Goal: Task Accomplishment & Management: Manage account settings

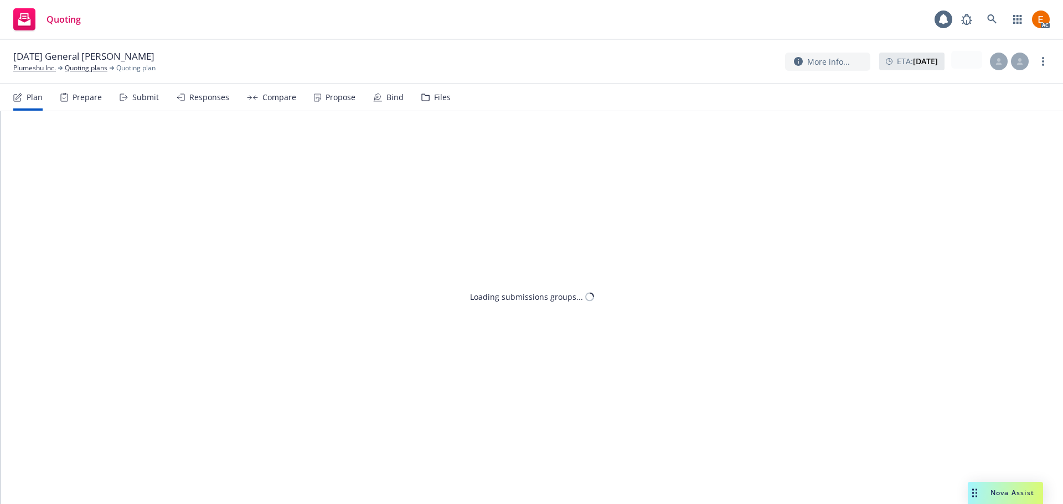
click at [434, 97] on div "Files" at bounding box center [442, 97] width 17 height 9
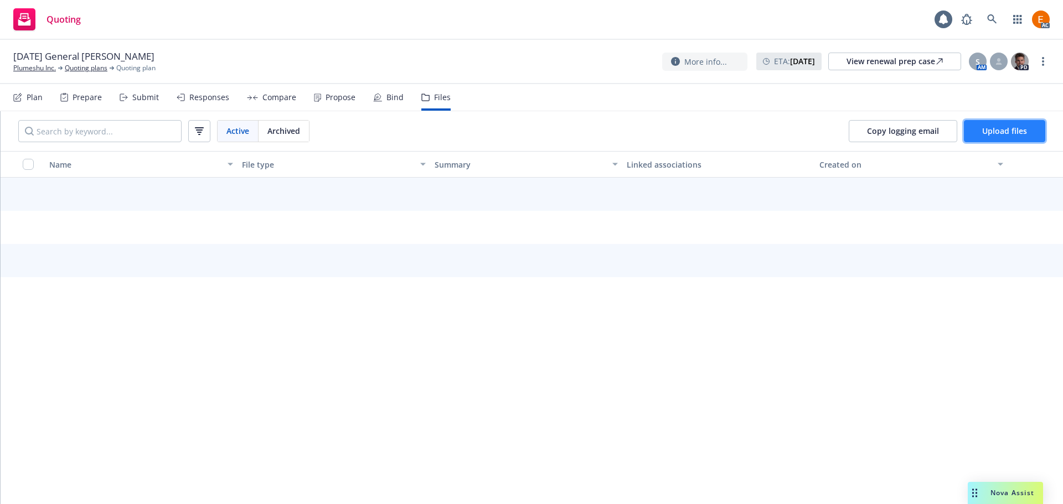
click at [990, 134] on span "Upload files" at bounding box center [1004, 131] width 45 height 11
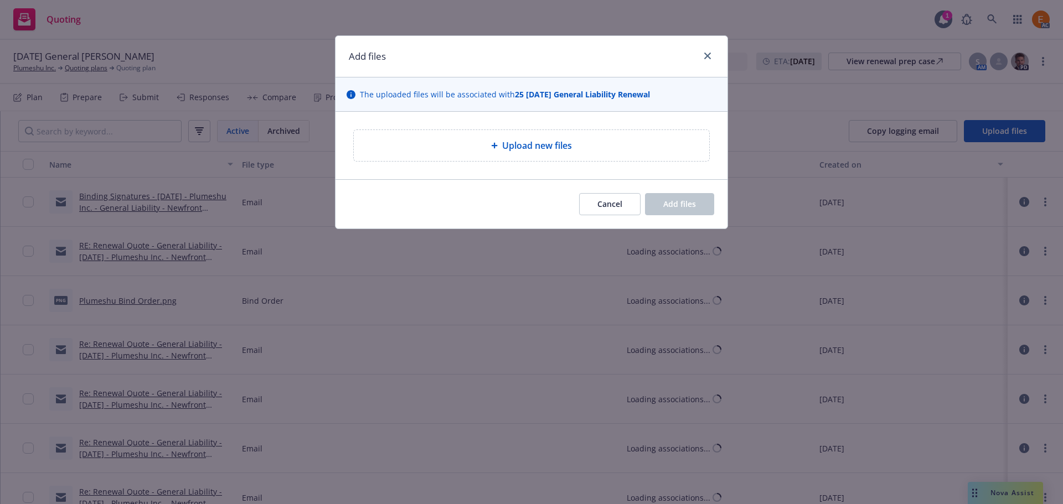
click at [513, 150] on span "Upload new files" at bounding box center [537, 145] width 70 height 13
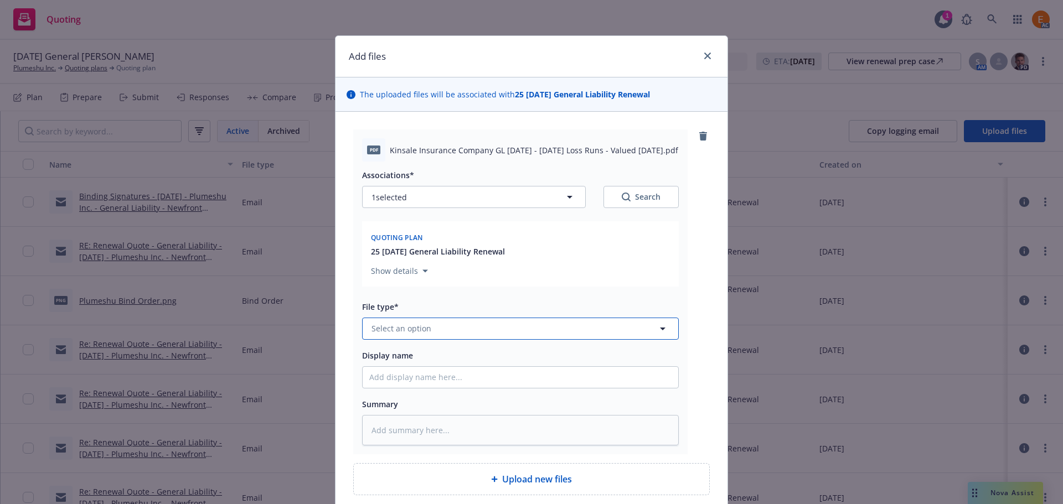
click at [474, 330] on button "Select an option" at bounding box center [520, 329] width 317 height 22
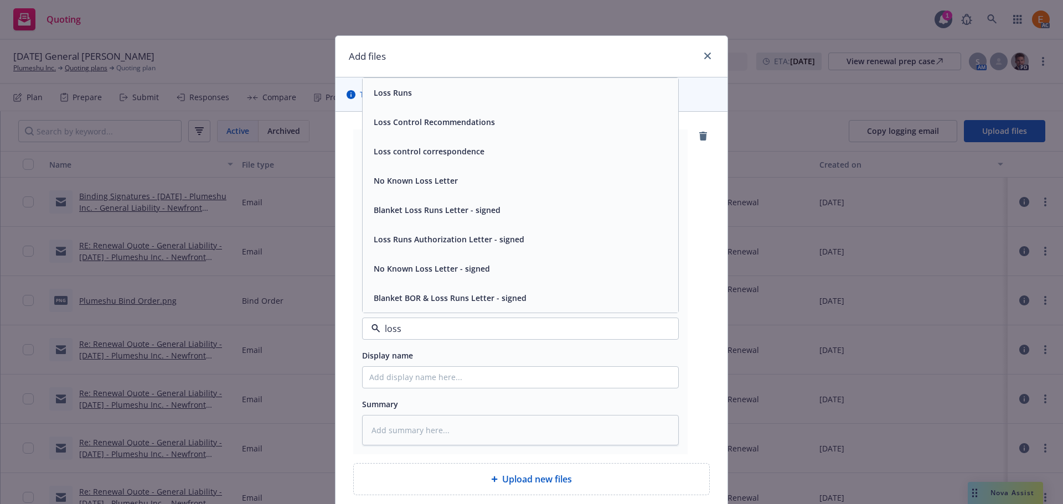
type input "loss r"
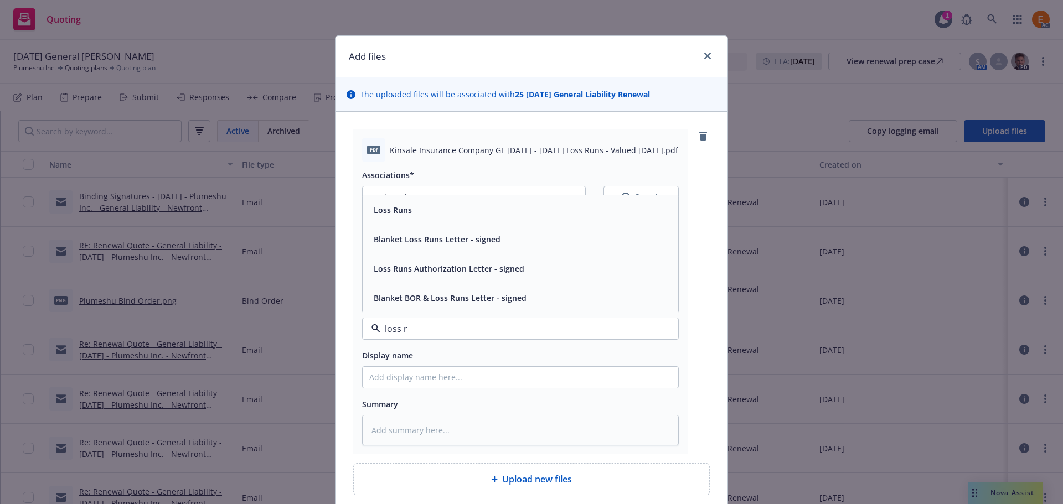
click at [394, 206] on span "Loss Runs" at bounding box center [393, 210] width 38 height 12
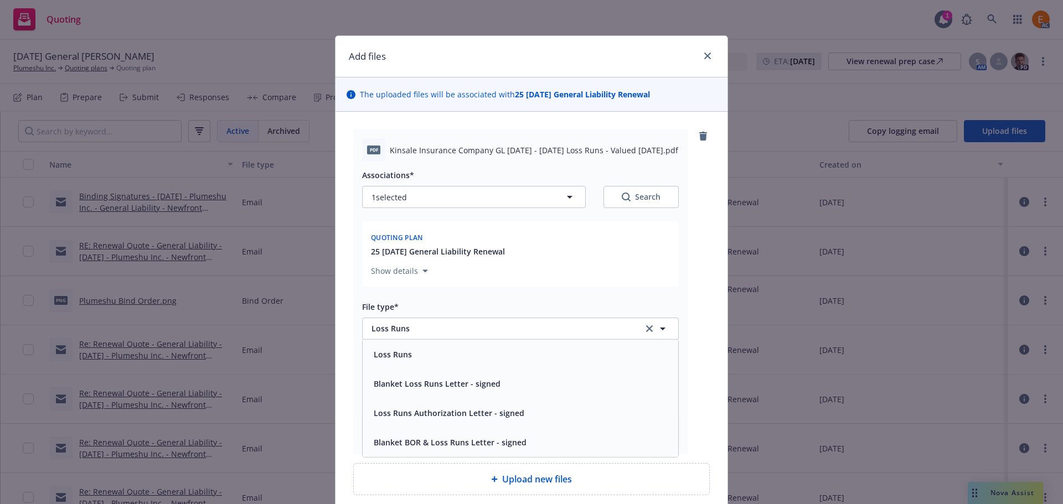
click at [648, 206] on button "Search" at bounding box center [640, 197] width 75 height 22
type textarea "x"
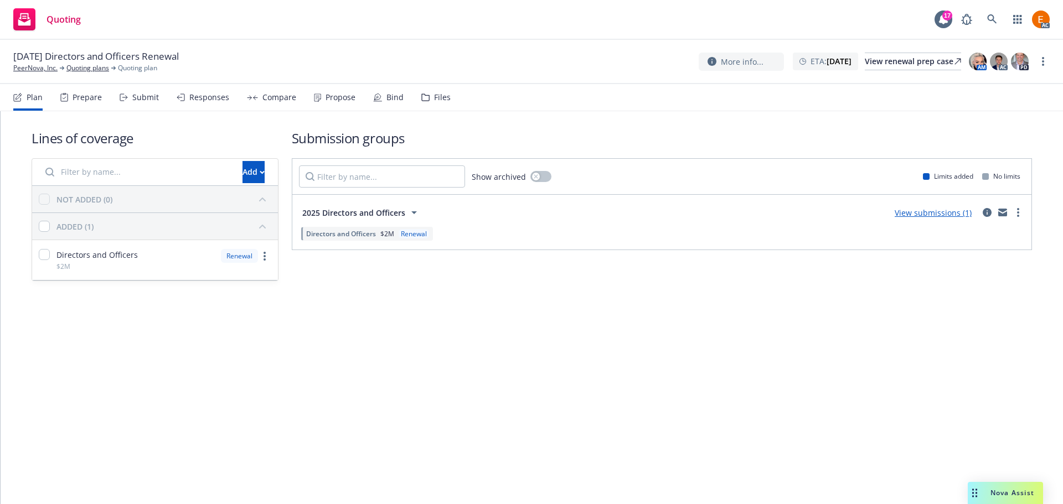
click at [436, 99] on div "Files" at bounding box center [442, 97] width 17 height 9
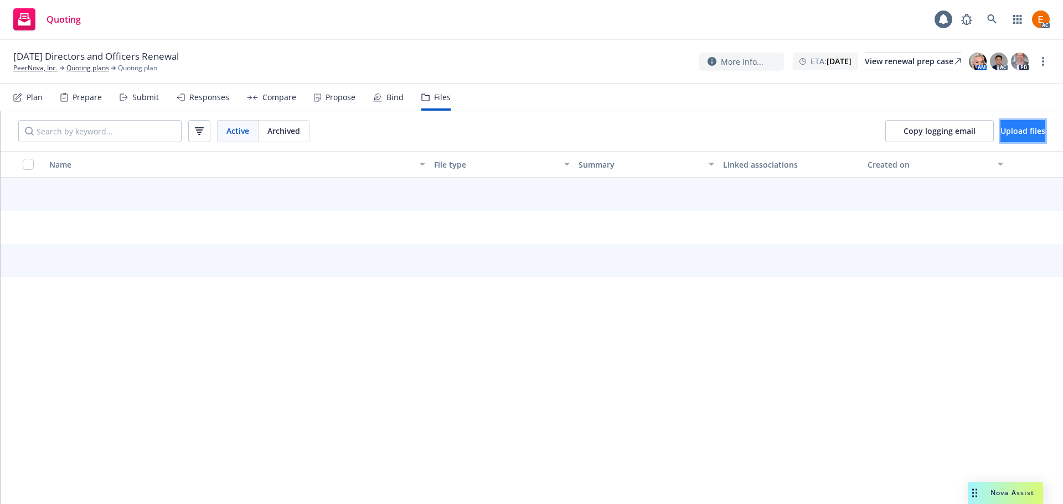
click at [1000, 131] on span "Upload files" at bounding box center [1022, 131] width 45 height 11
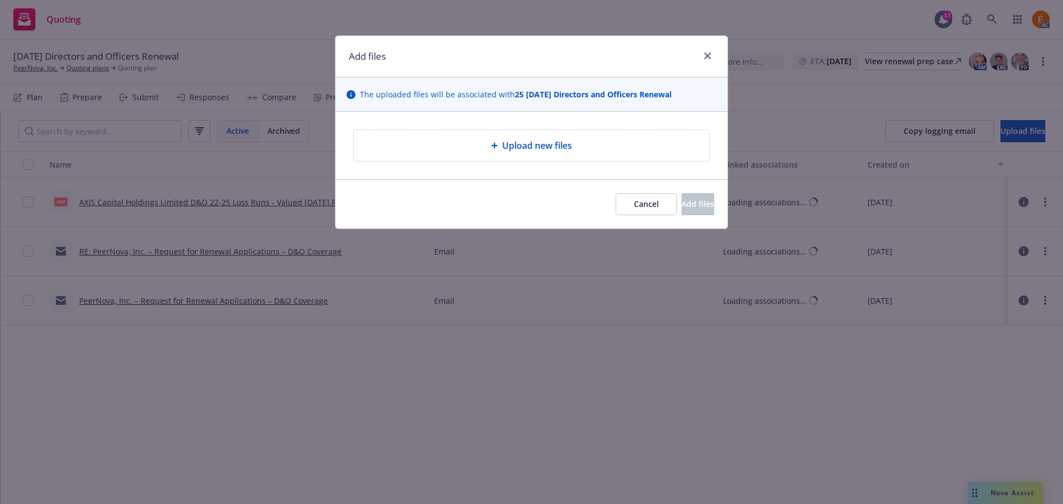
click at [445, 146] on div "Upload new files" at bounding box center [532, 145] width 338 height 13
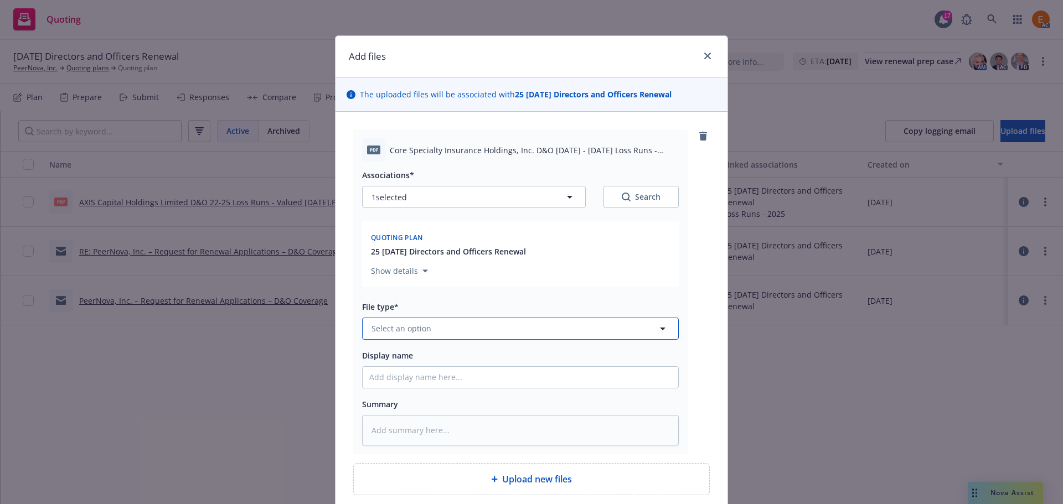
click at [433, 333] on button "Select an option" at bounding box center [520, 329] width 317 height 22
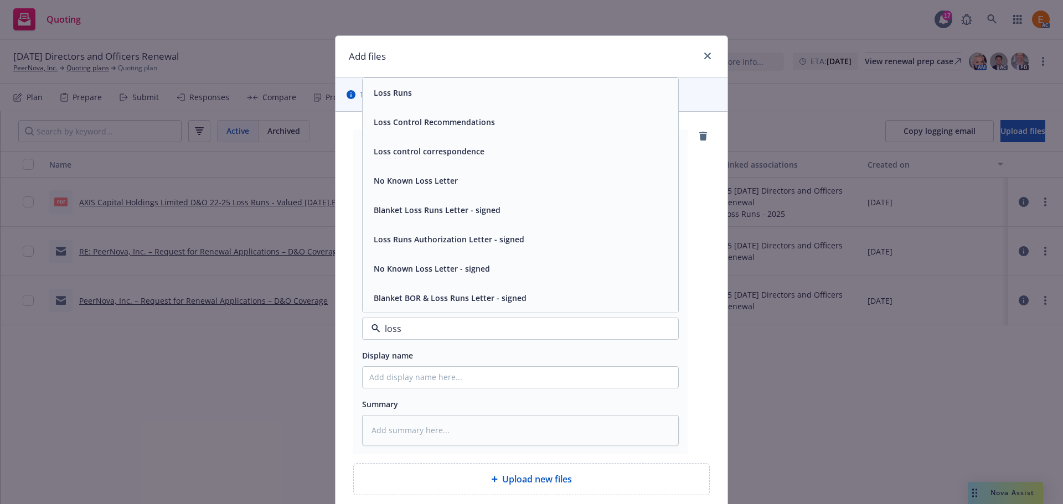
type input "loss r"
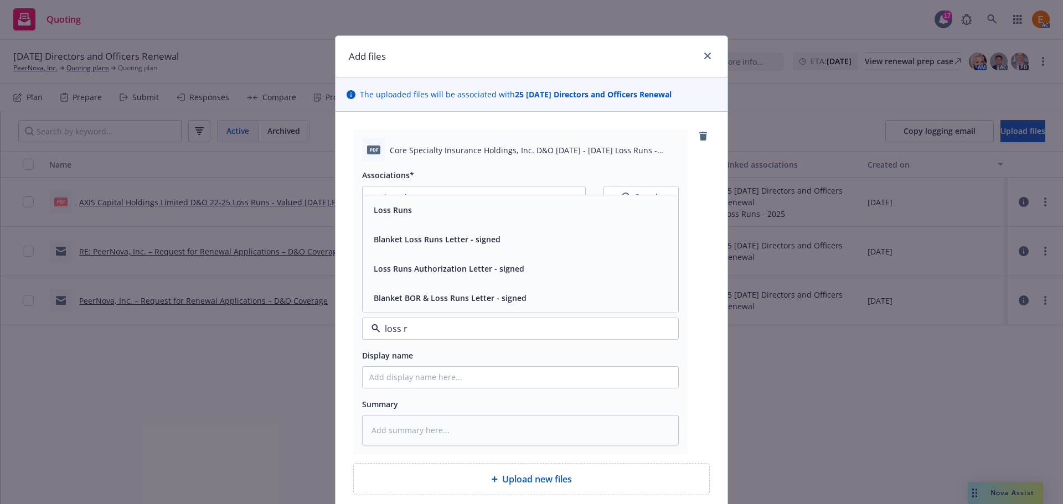
click at [456, 215] on div "Loss Runs" at bounding box center [520, 210] width 302 height 16
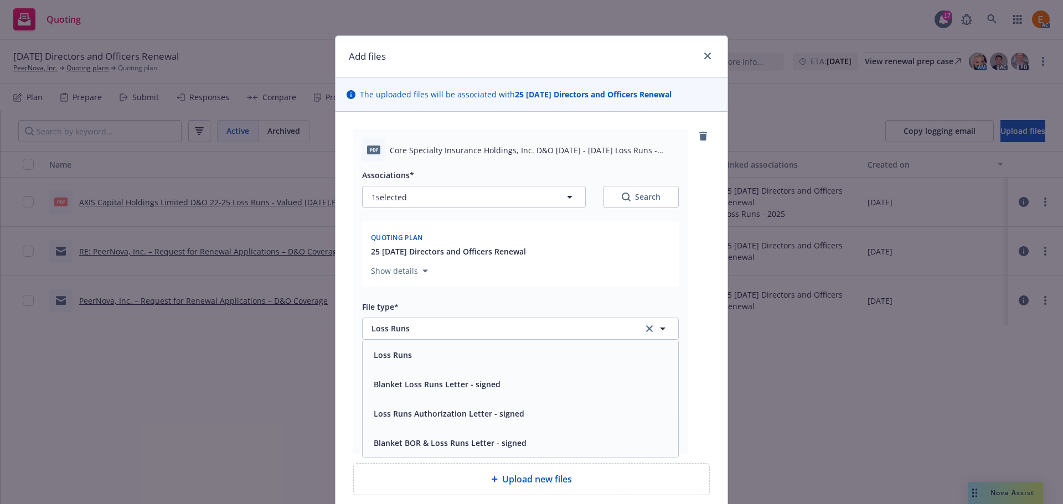
click at [639, 203] on div "Search" at bounding box center [641, 197] width 39 height 11
type textarea "x"
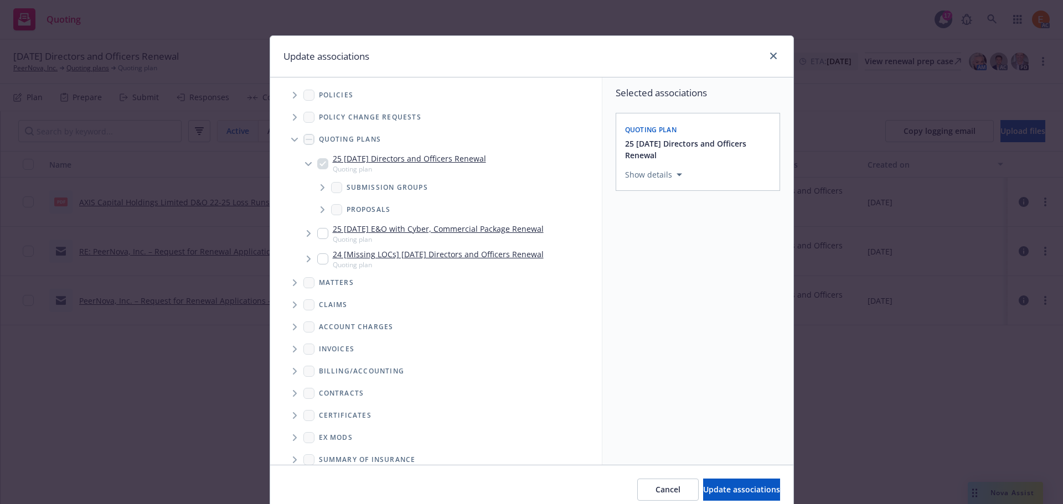
click at [291, 138] on icon "Tree Example" at bounding box center [294, 140] width 7 height 4
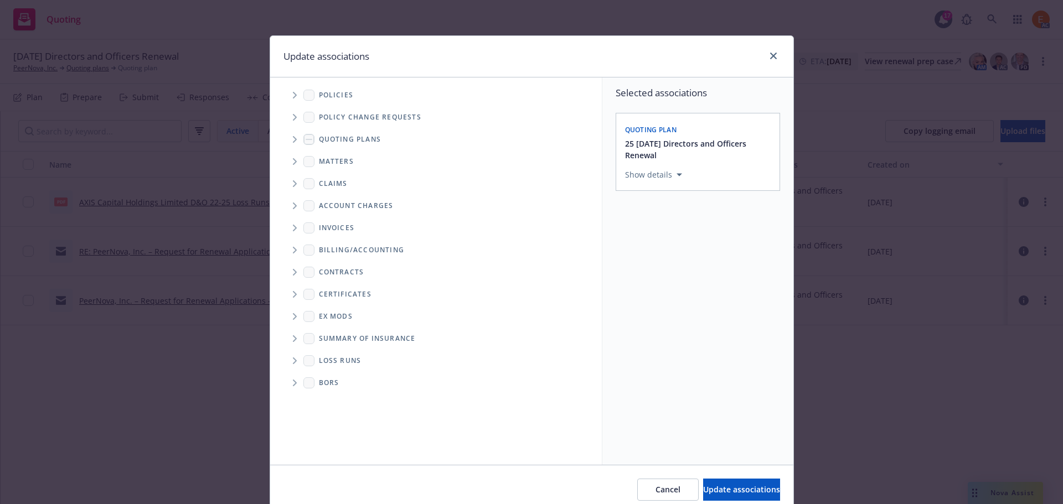
click at [287, 362] on span "Folder Tree Example" at bounding box center [295, 361] width 18 height 18
click at [330, 402] on div "2025" at bounding box center [336, 400] width 35 height 16
checkbox input "true"
drag, startPoint x: 725, startPoint y: 488, endPoint x: 721, endPoint y: 483, distance: 6.5
click at [725, 489] on span "Update associations" at bounding box center [741, 489] width 77 height 11
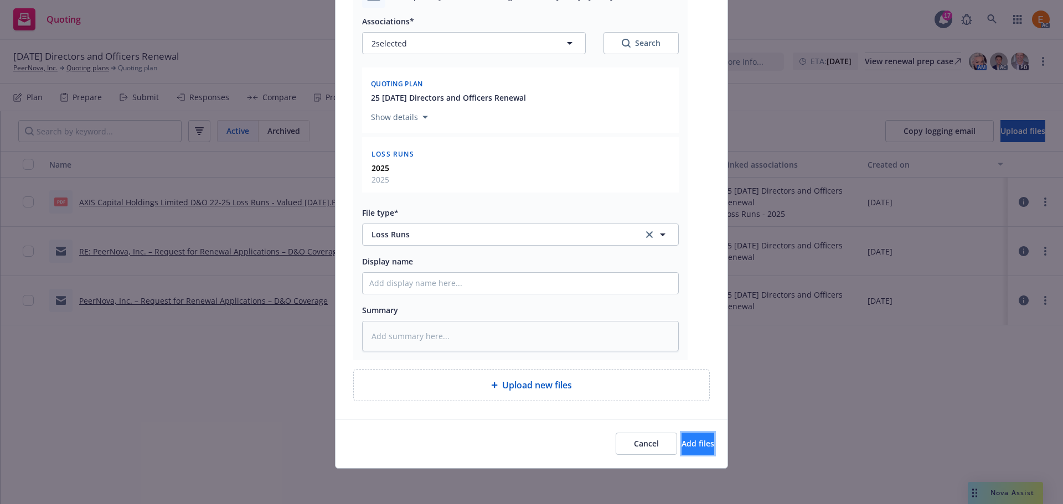
click at [686, 445] on span "Add files" at bounding box center [697, 443] width 33 height 11
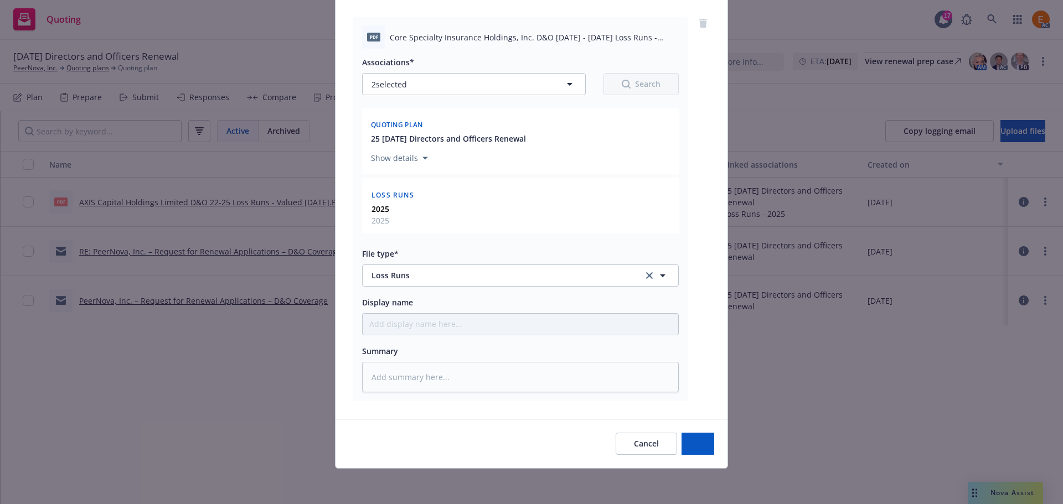
scroll to position [113, 0]
type textarea "x"
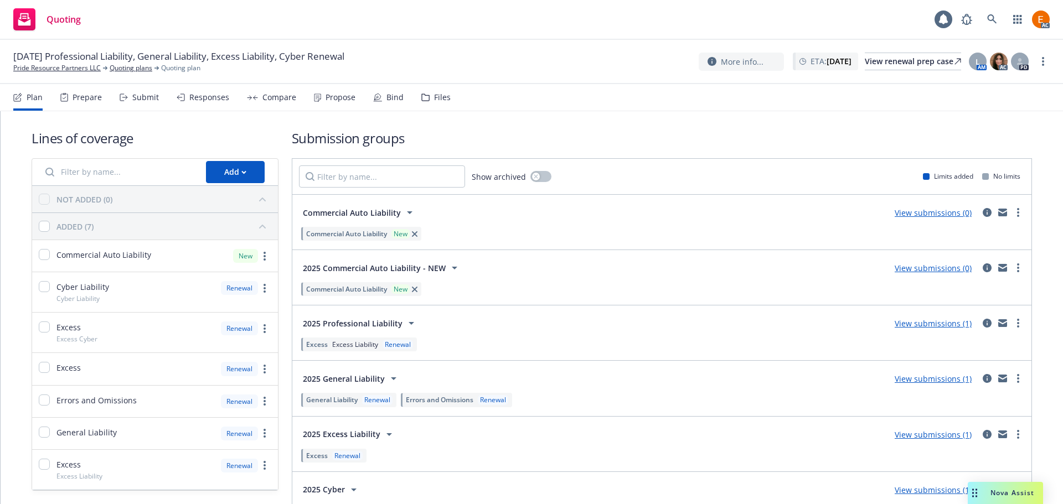
click at [431, 90] on div "Files" at bounding box center [435, 97] width 29 height 27
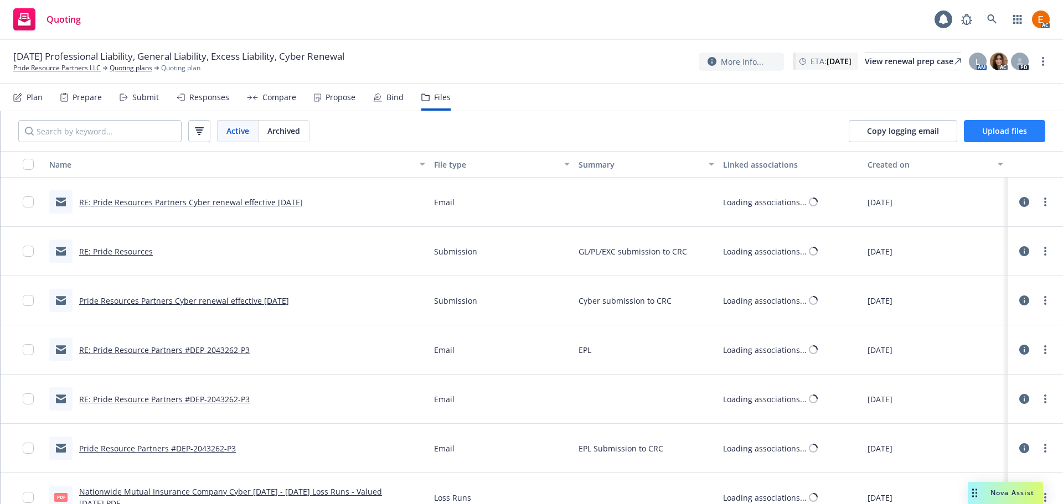
click at [1018, 130] on span "Upload files" at bounding box center [1004, 131] width 45 height 11
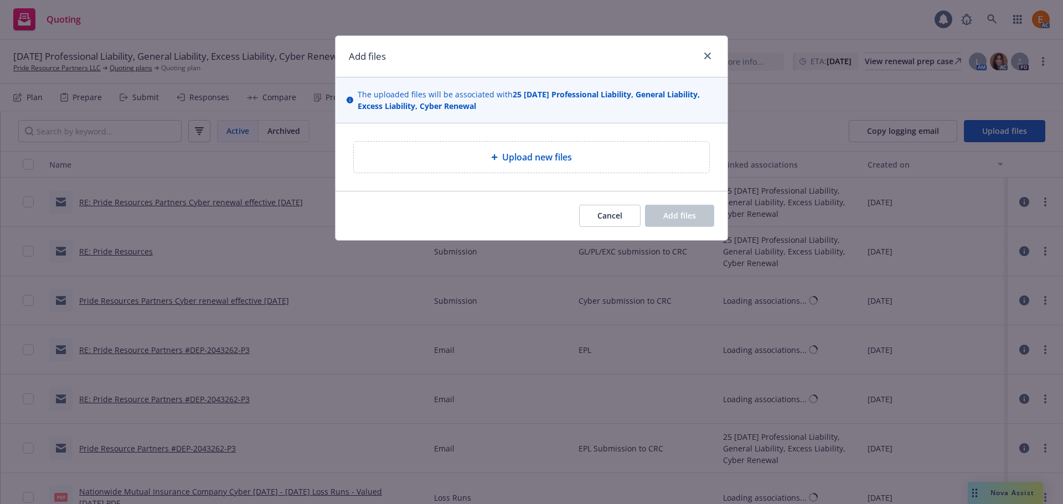
click at [502, 156] on span "Upload new files" at bounding box center [537, 157] width 70 height 13
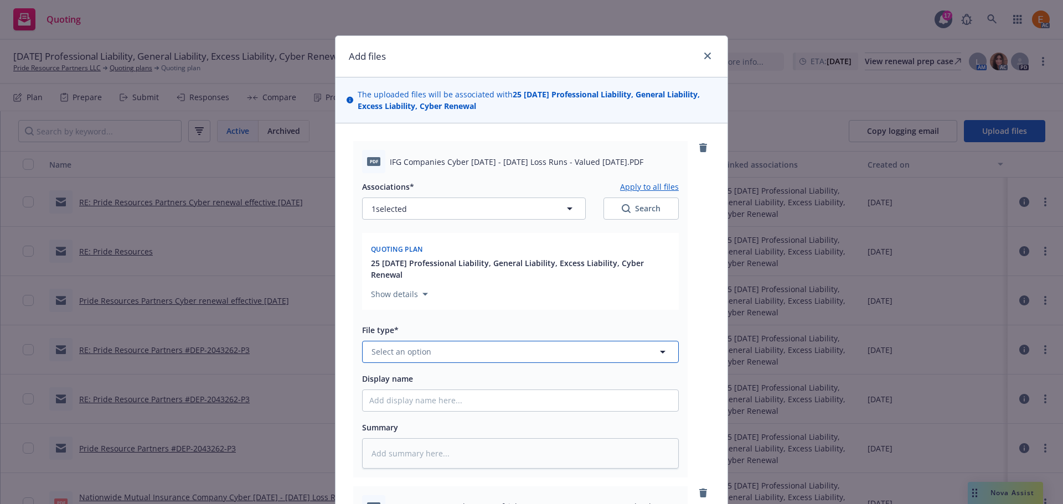
click at [549, 348] on button "Select an option" at bounding box center [520, 352] width 317 height 22
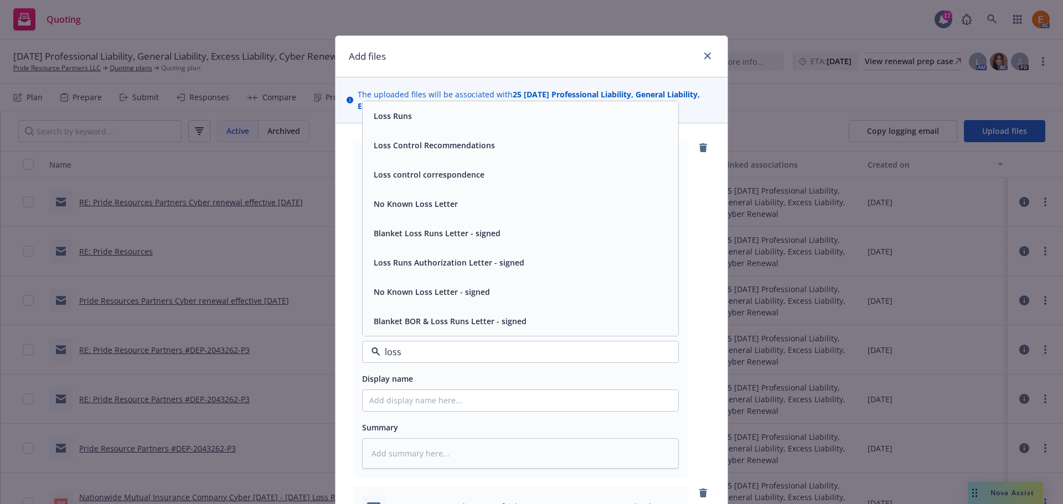
type input "loss r"
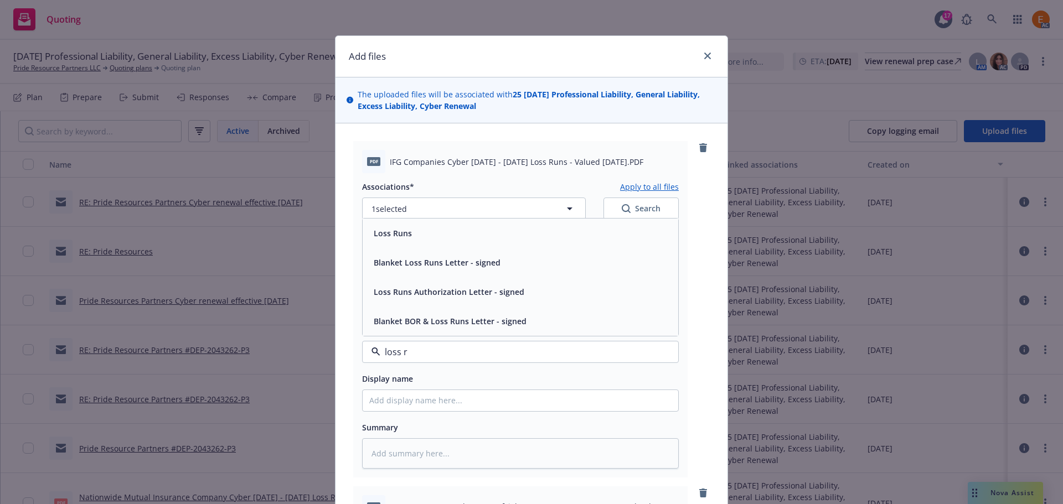
click at [392, 251] on div "Blanket Loss Runs Letter - signed" at bounding box center [521, 262] width 316 height 29
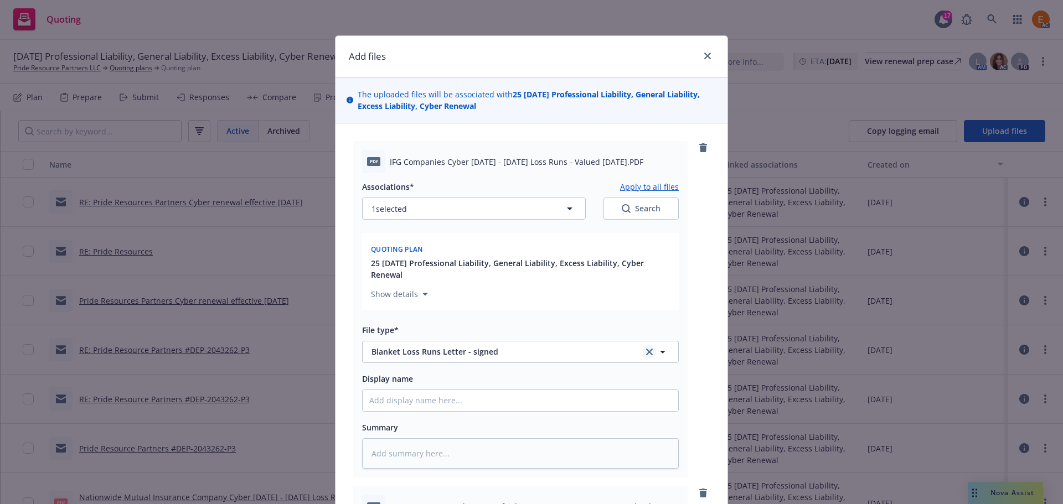
click at [646, 350] on icon "clear selection" at bounding box center [649, 352] width 7 height 7
type textarea "x"
click at [586, 351] on button "Select an option" at bounding box center [520, 352] width 317 height 22
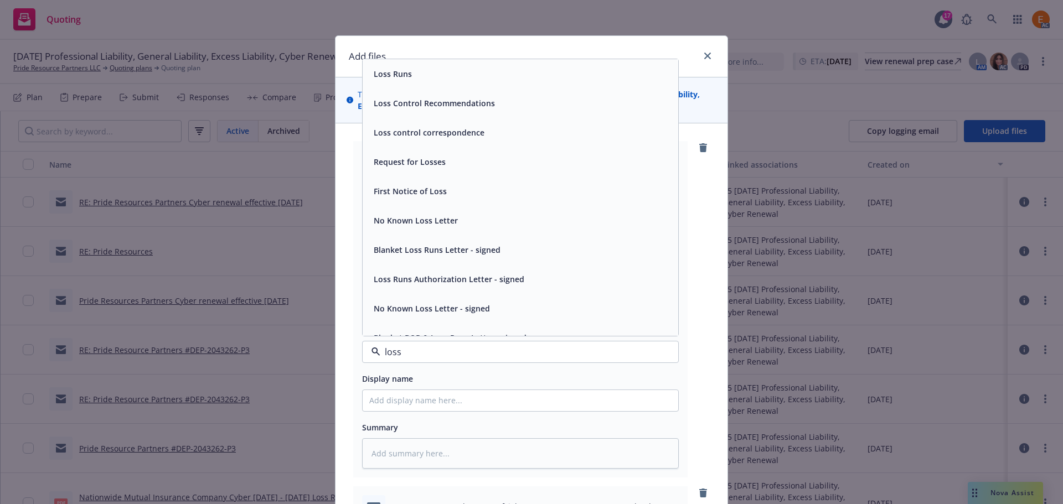
type input "loss r"
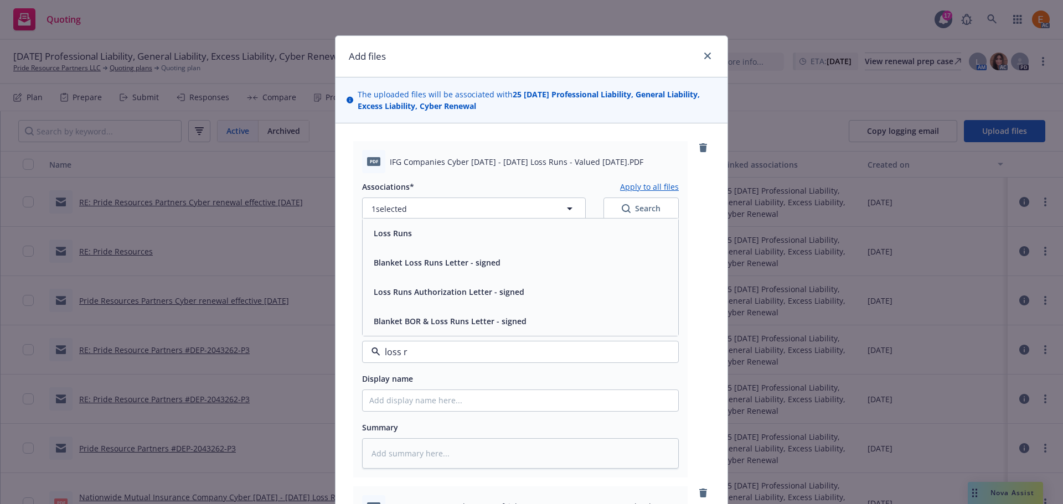
click at [396, 239] on span "Loss Runs" at bounding box center [393, 234] width 38 height 12
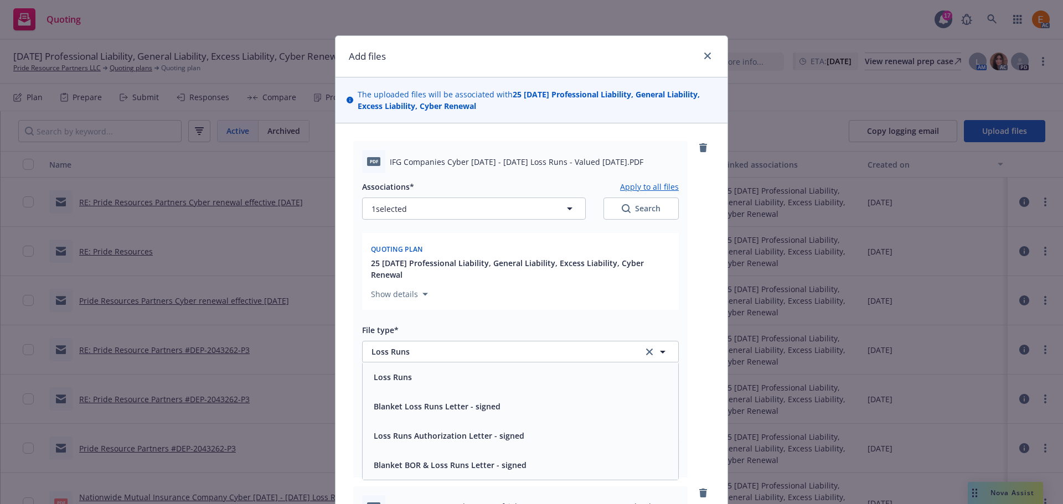
click at [658, 209] on button "Search" at bounding box center [640, 209] width 75 height 22
type textarea "x"
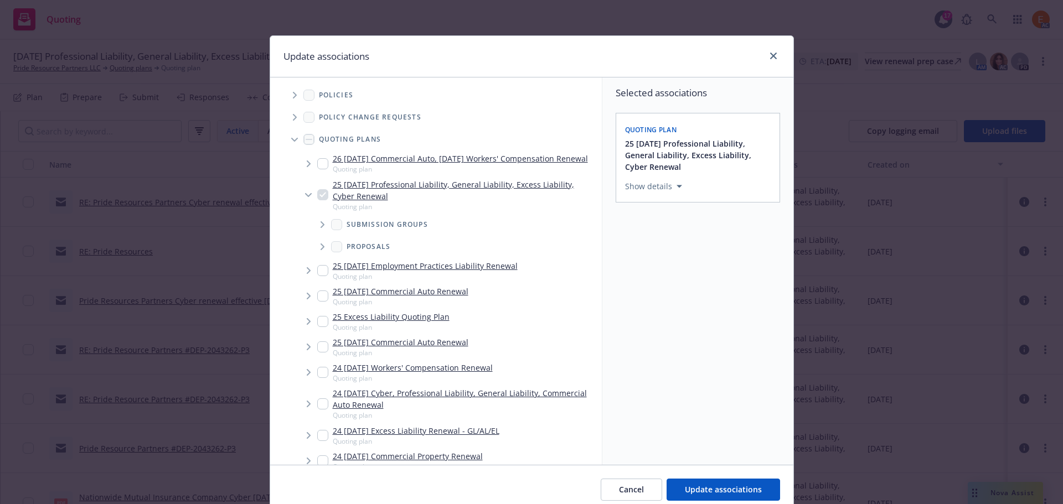
click at [287, 137] on span "Tree Example" at bounding box center [295, 140] width 18 height 18
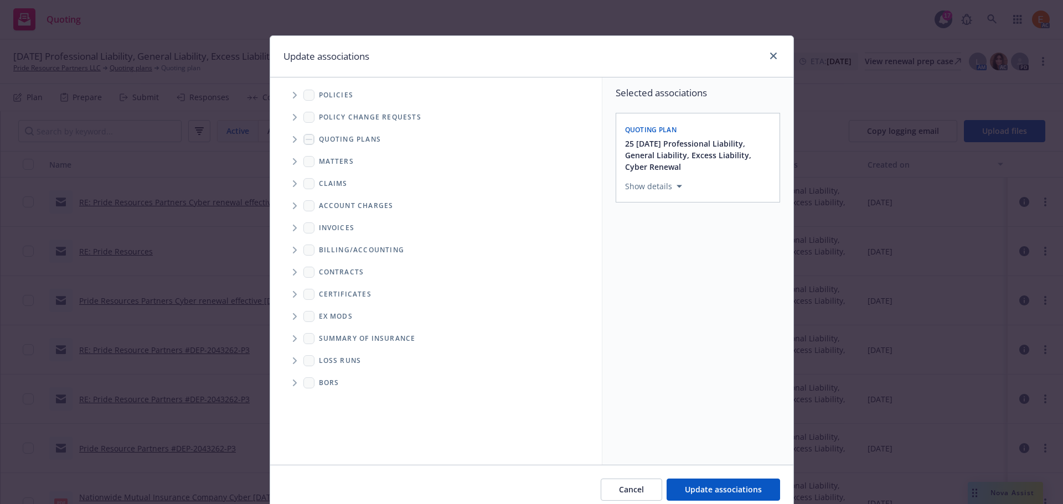
click at [294, 360] on span "Folder Tree Example" at bounding box center [295, 361] width 18 height 18
click at [337, 401] on link "2025" at bounding box center [346, 401] width 18 height 12
checkbox input "true"
click at [719, 489] on span "Update associations" at bounding box center [723, 489] width 77 height 11
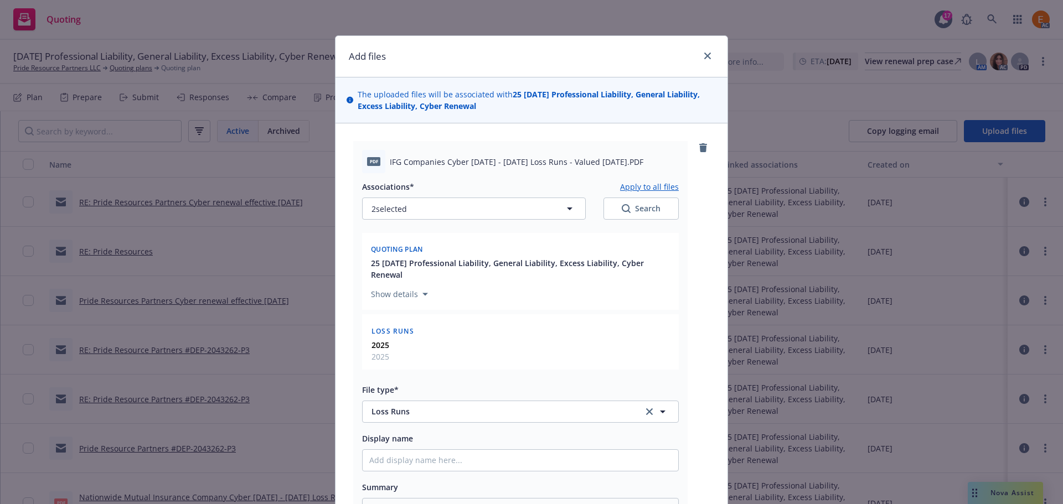
click at [650, 188] on button "Apply to all files" at bounding box center [649, 186] width 59 height 13
type textarea "x"
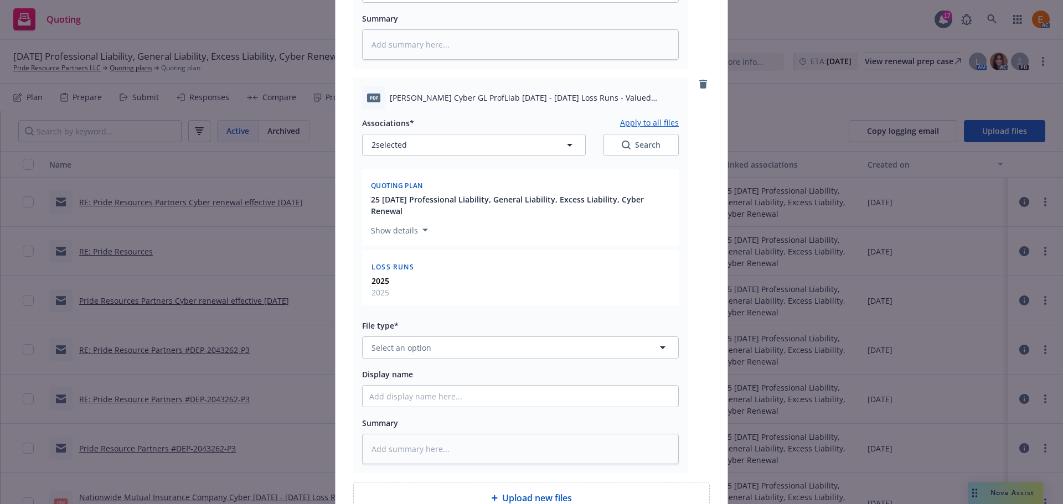
scroll to position [554, 0]
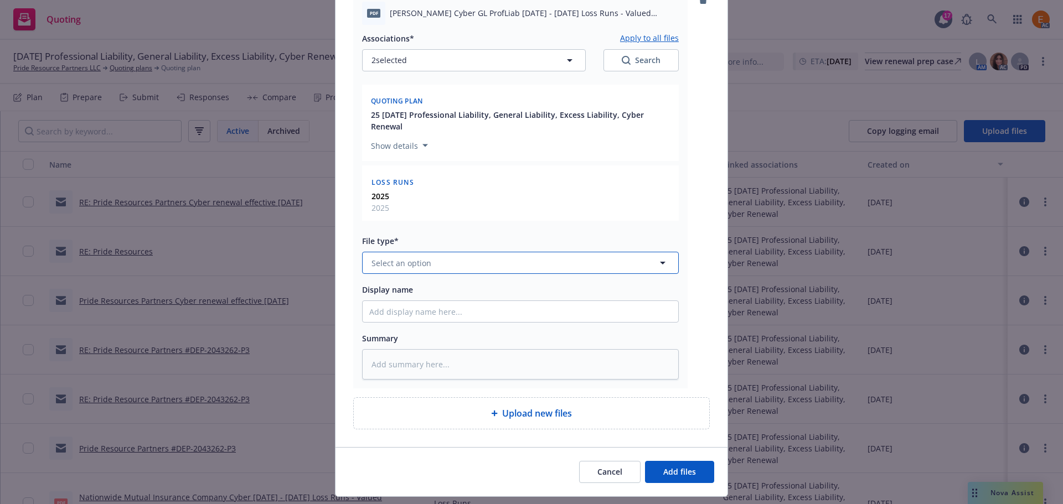
click at [431, 252] on button "Select an option" at bounding box center [520, 263] width 317 height 22
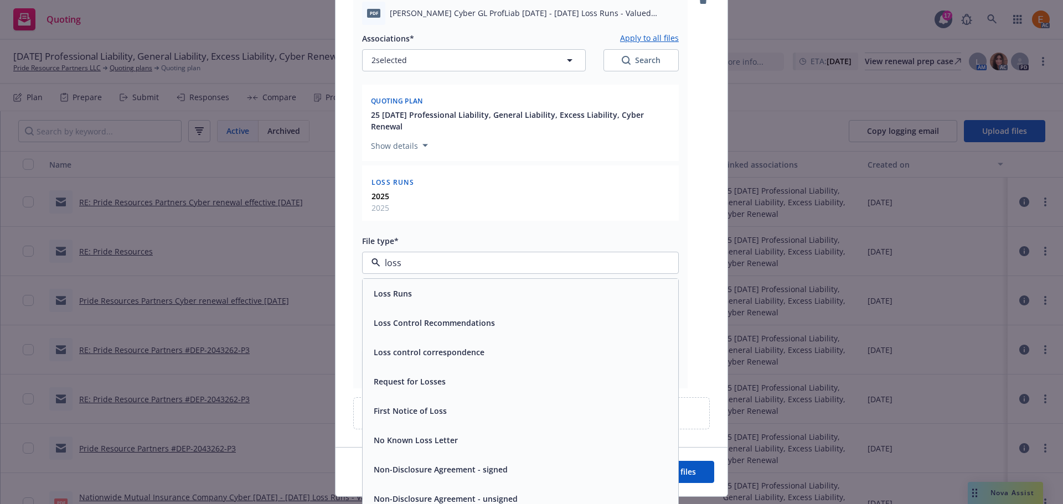
type input "loss r"
